Goal: Find specific page/section

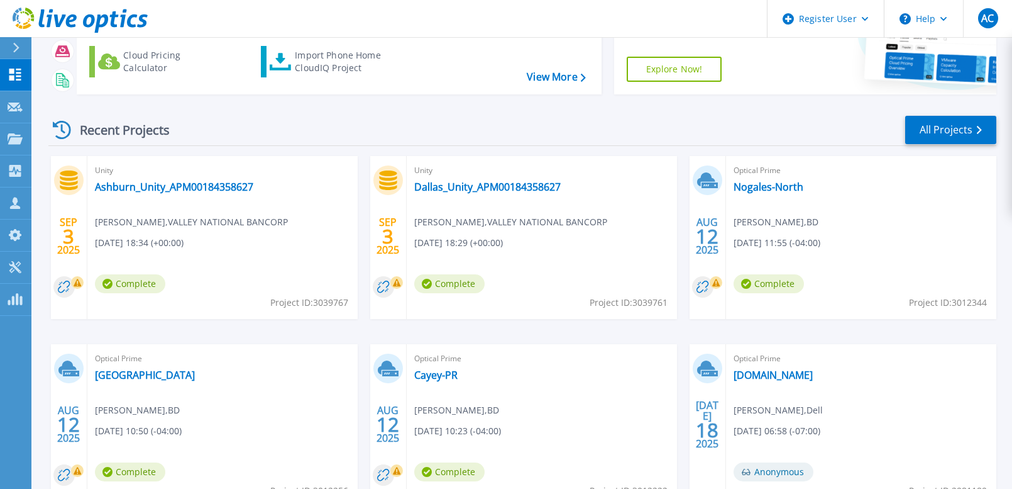
scroll to position [82, 0]
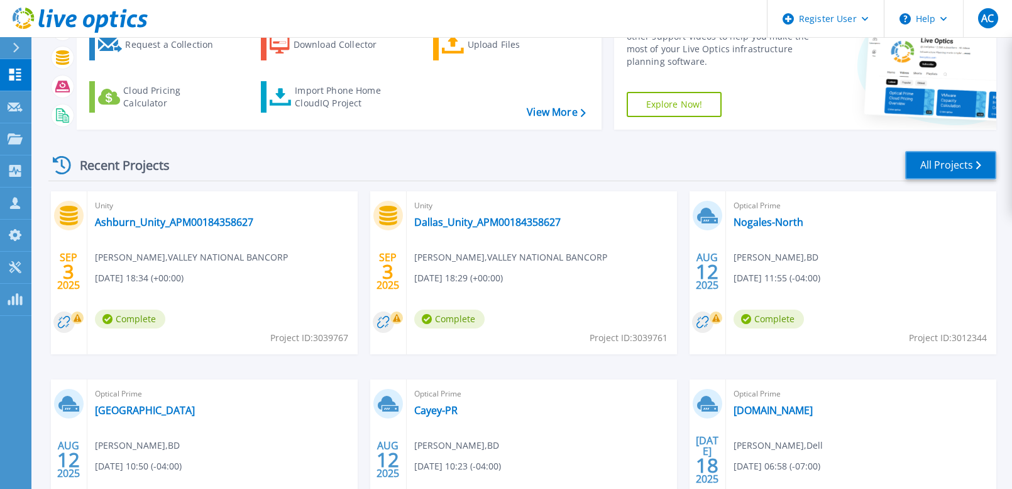
click at [935, 162] on link "All Projects" at bounding box center [951, 165] width 91 height 28
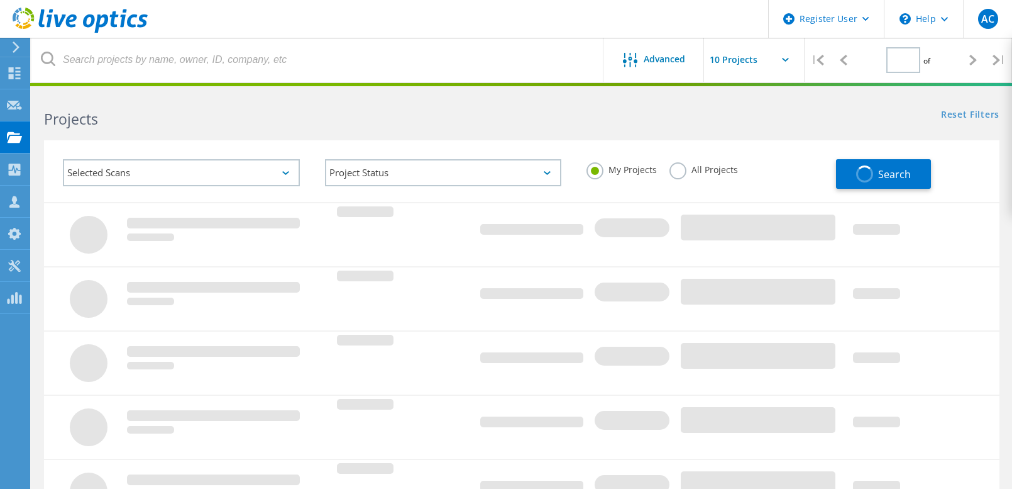
type input "1"
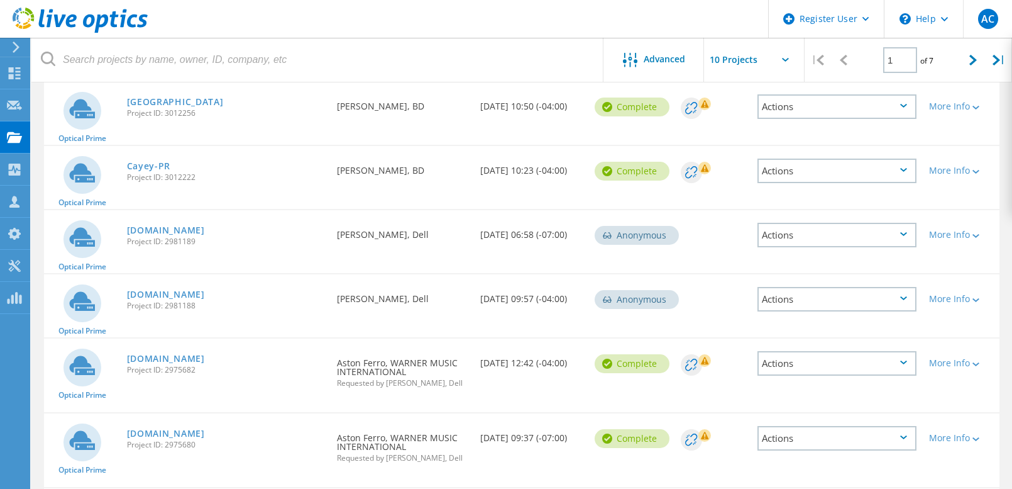
scroll to position [377, 0]
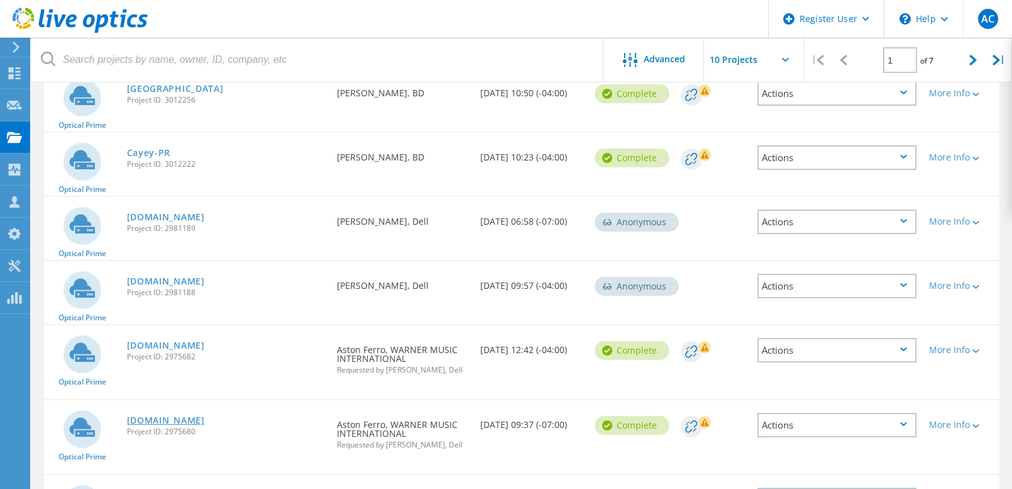
click at [205, 421] on link "[DOMAIN_NAME]" at bounding box center [166, 420] width 78 height 9
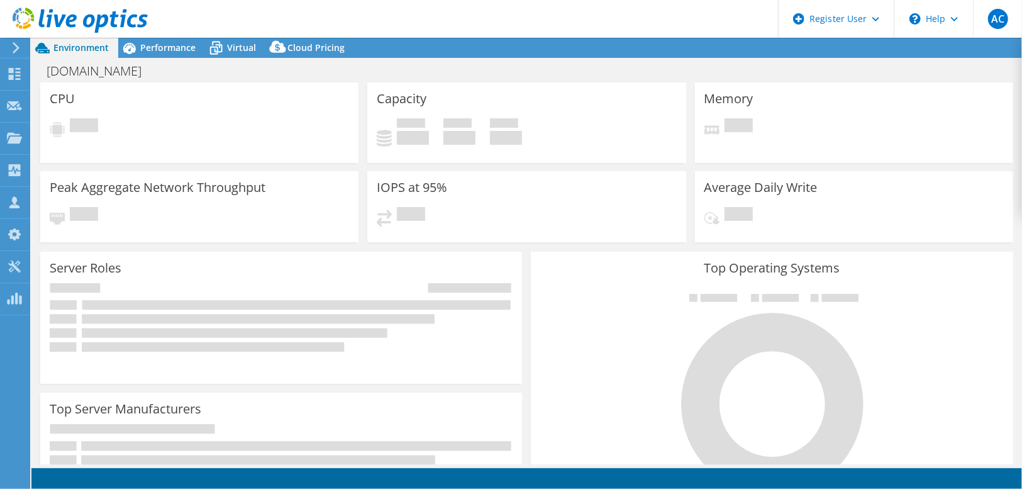
select select "USD"
